Goal: Information Seeking & Learning: Learn about a topic

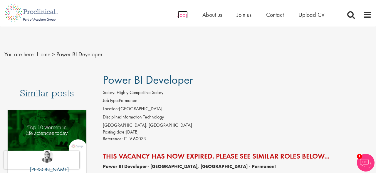
click at [183, 16] on span "Jobs" at bounding box center [183, 15] width 10 height 8
